Goal: Obtain resource: Download file/media

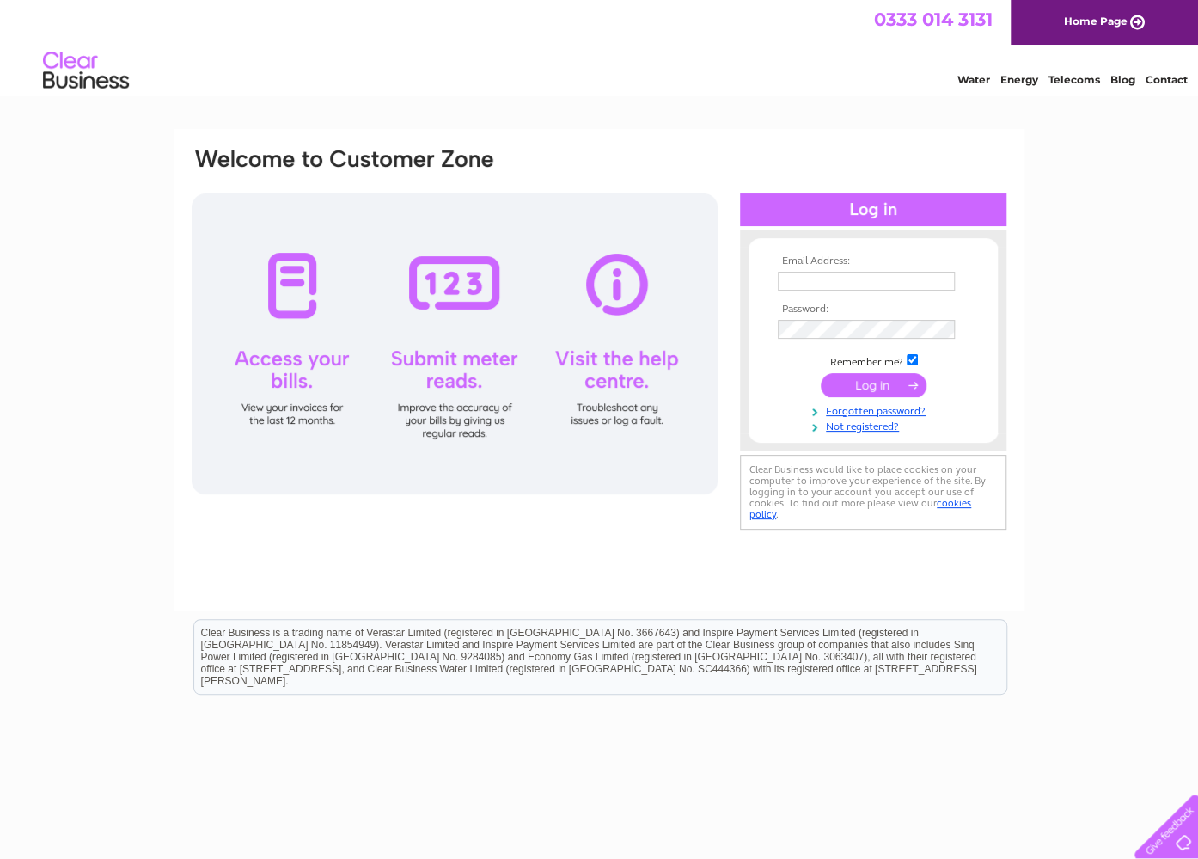
type input "[EMAIL_ADDRESS][DOMAIN_NAME]"
click at [899, 382] on input "submit" at bounding box center [874, 385] width 106 height 24
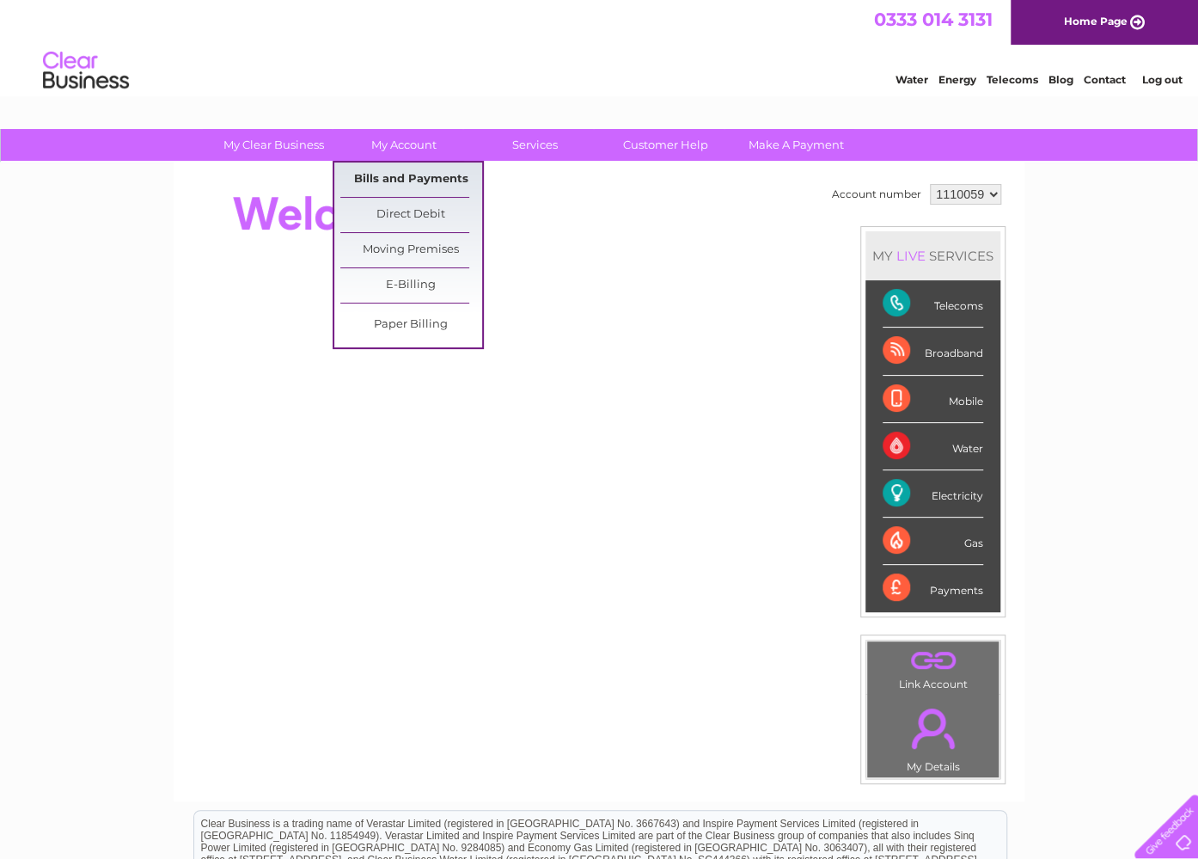
click at [387, 185] on link "Bills and Payments" at bounding box center [411, 179] width 142 height 34
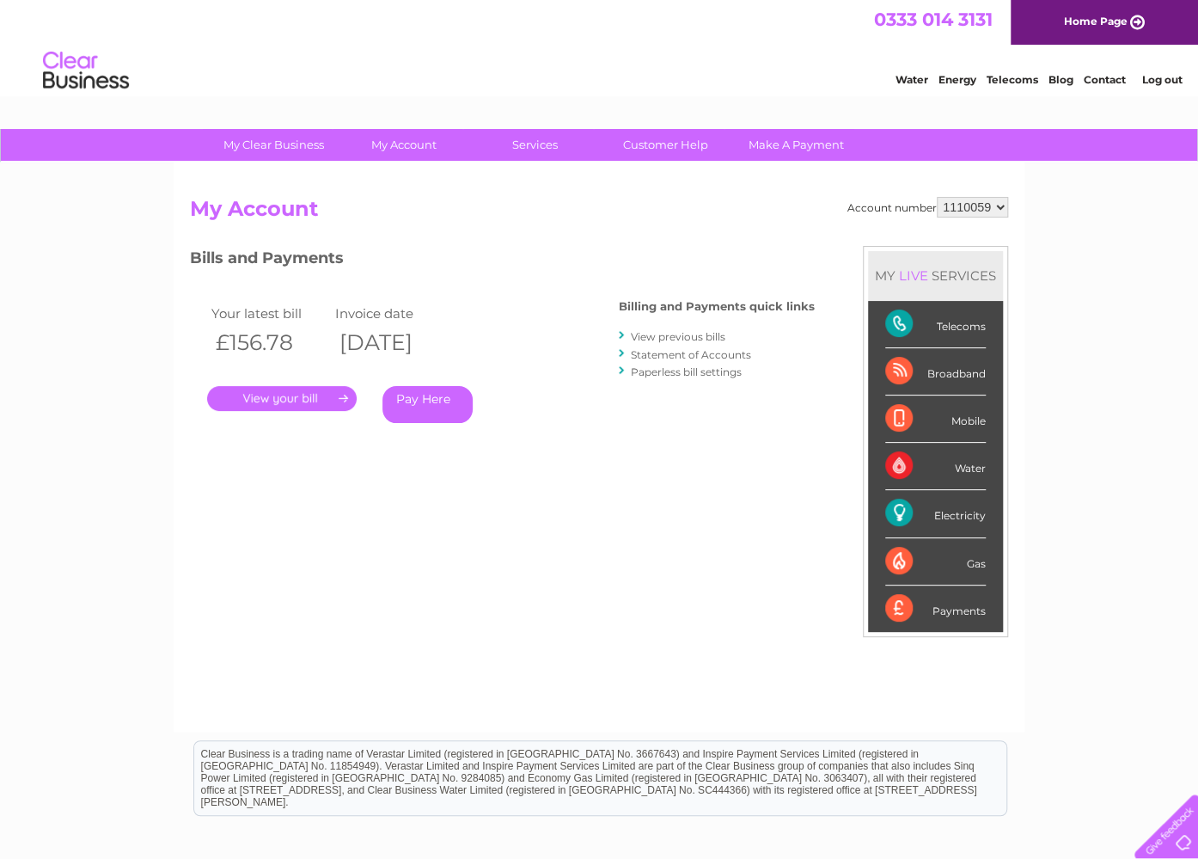
click at [286, 392] on link "." at bounding box center [282, 398] width 150 height 25
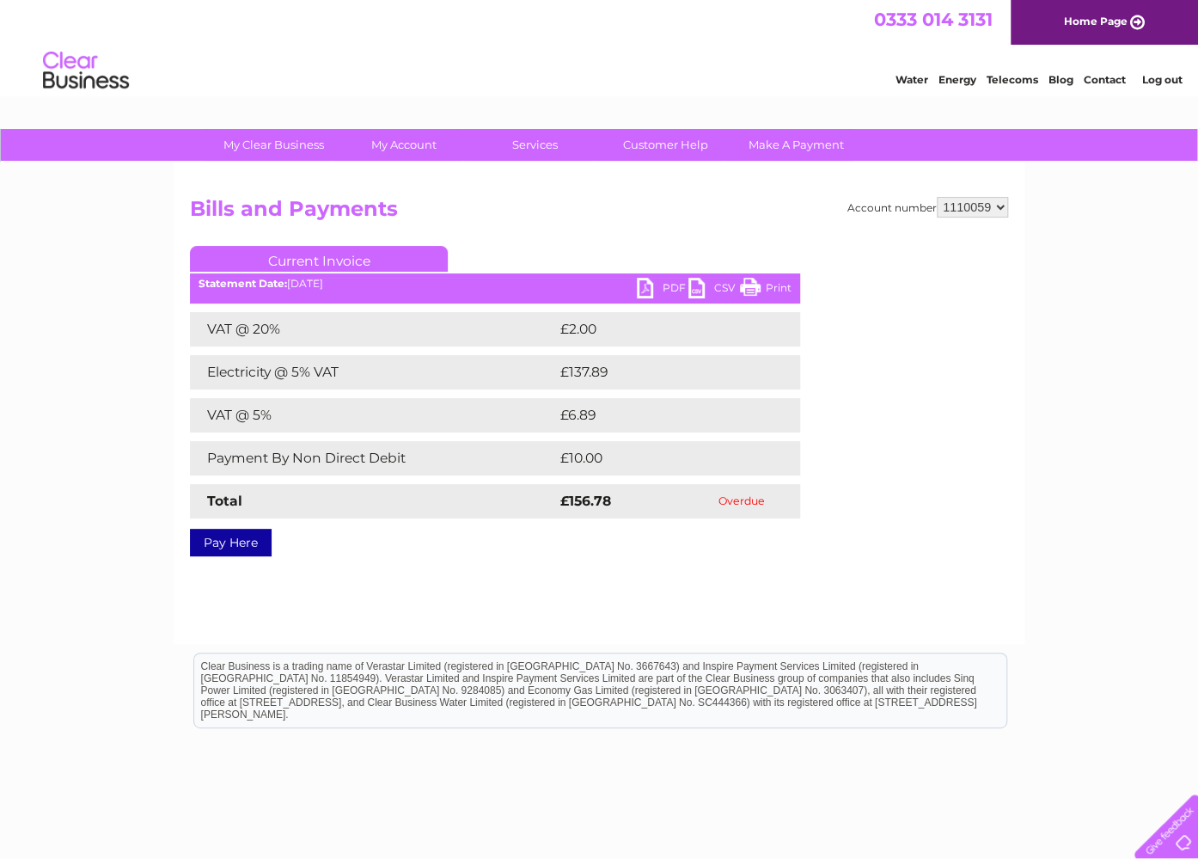
click at [663, 289] on link "PDF" at bounding box center [663, 290] width 52 height 25
